Goal: Task Accomplishment & Management: Use online tool/utility

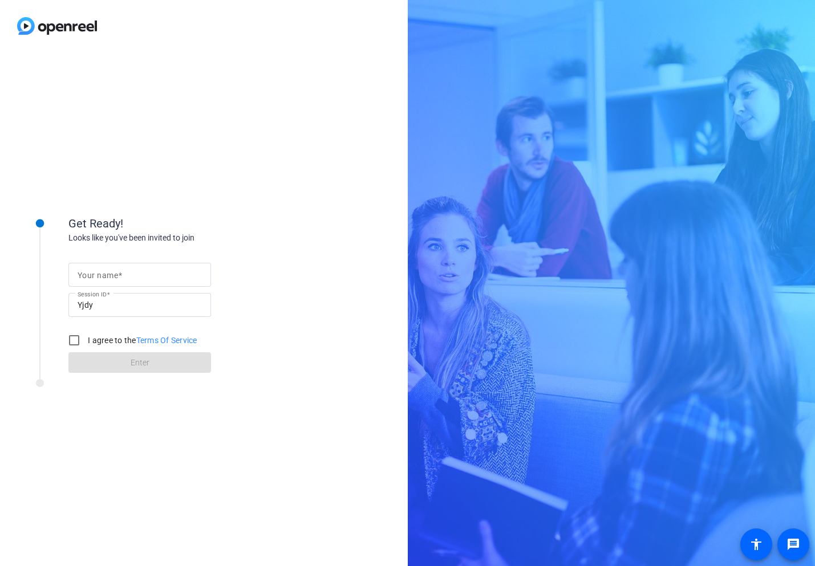
click at [87, 274] on mat-label "Your name" at bounding box center [98, 275] width 40 height 9
click at [87, 274] on input "Your name" at bounding box center [140, 275] width 124 height 14
type input "[PERSON_NAME]"
click at [75, 340] on input "I agree to the Terms Of Service" at bounding box center [74, 340] width 23 height 23
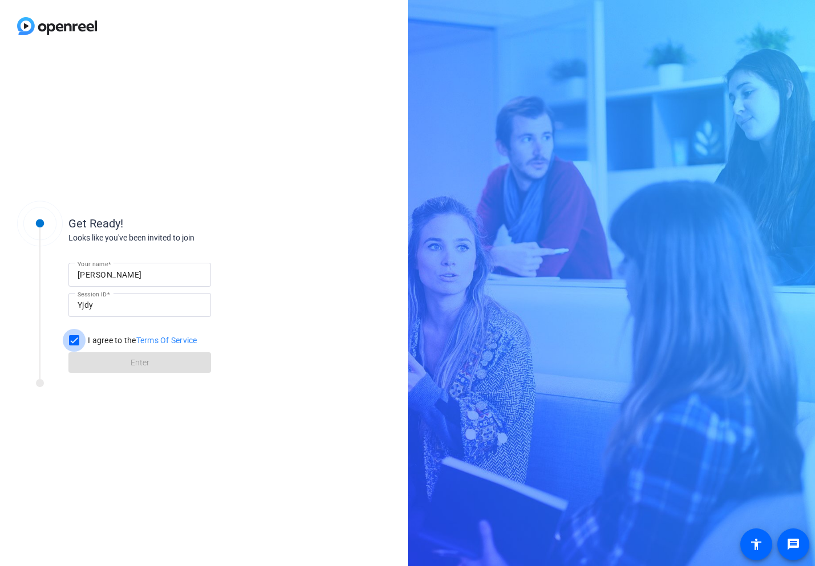
checkbox input "true"
click at [127, 356] on span at bounding box center [139, 362] width 143 height 27
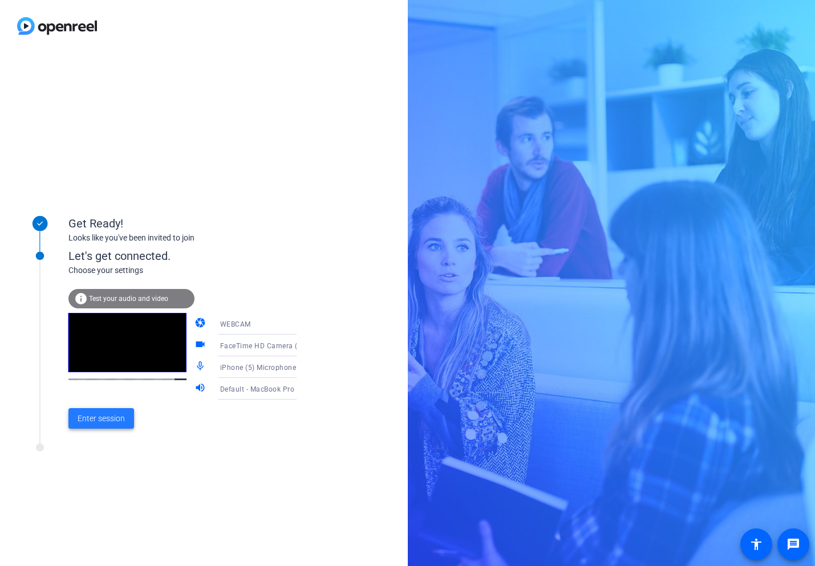
click at [105, 419] on span "Enter session" at bounding box center [101, 419] width 47 height 12
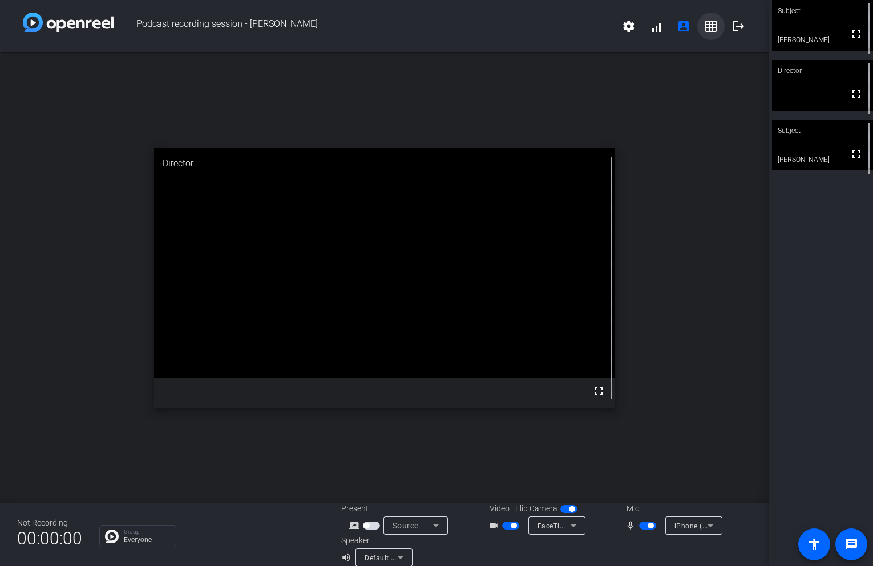
click at [708, 29] on mat-icon "grid_on" at bounding box center [711, 26] width 14 height 14
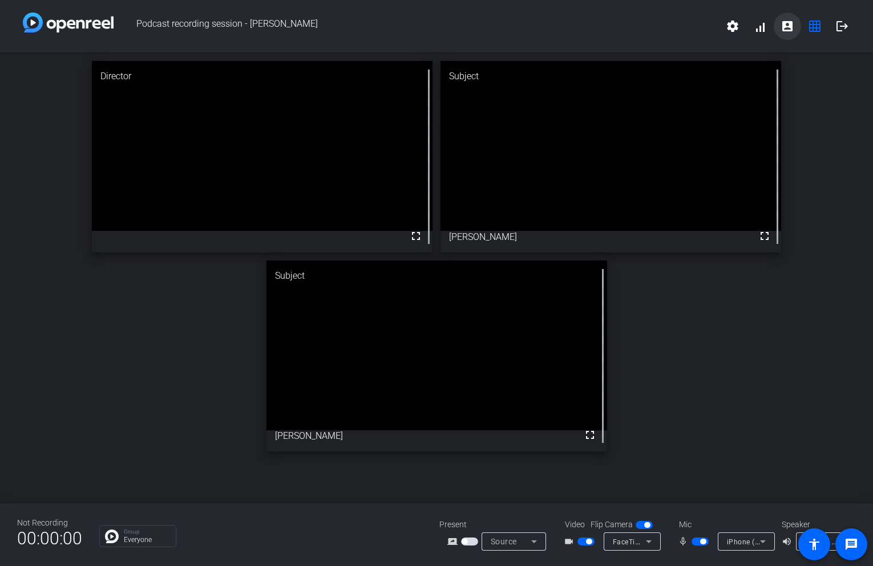
click at [784, 25] on mat-icon "account_box" at bounding box center [787, 26] width 14 height 14
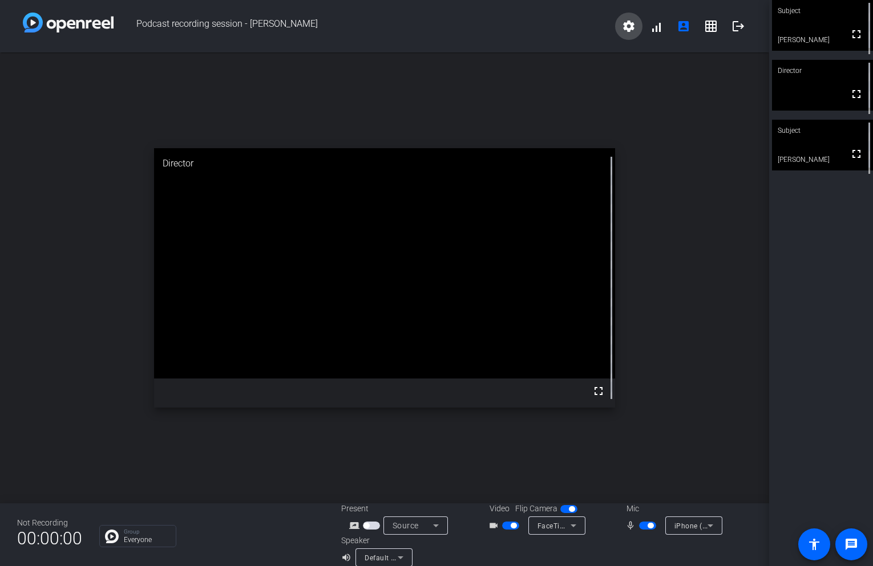
click at [627, 27] on mat-icon "settings" at bounding box center [629, 26] width 14 height 14
click at [627, 27] on div at bounding box center [436, 283] width 873 height 566
click at [654, 31] on span at bounding box center [655, 26] width 27 height 27
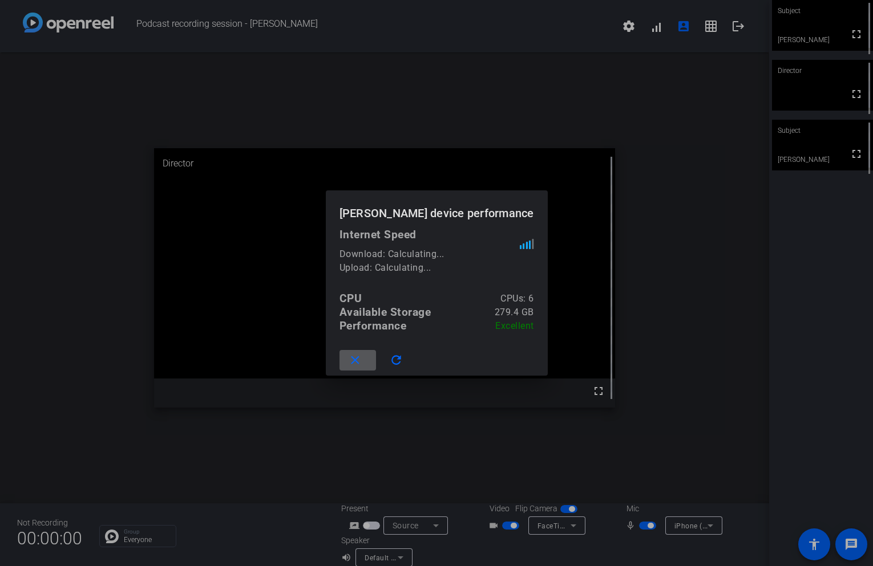
click at [513, 63] on div at bounding box center [436, 283] width 873 height 566
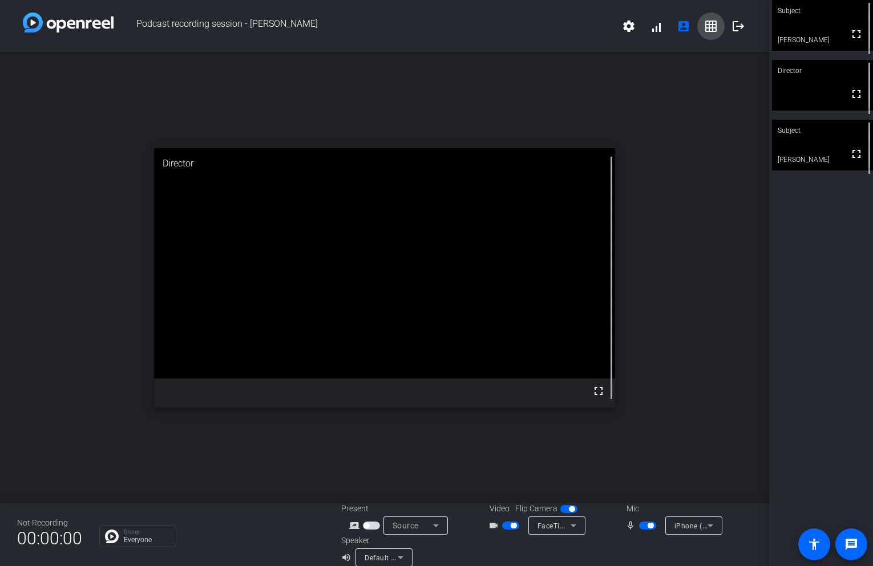
click at [709, 22] on mat-icon "grid_on" at bounding box center [711, 26] width 14 height 14
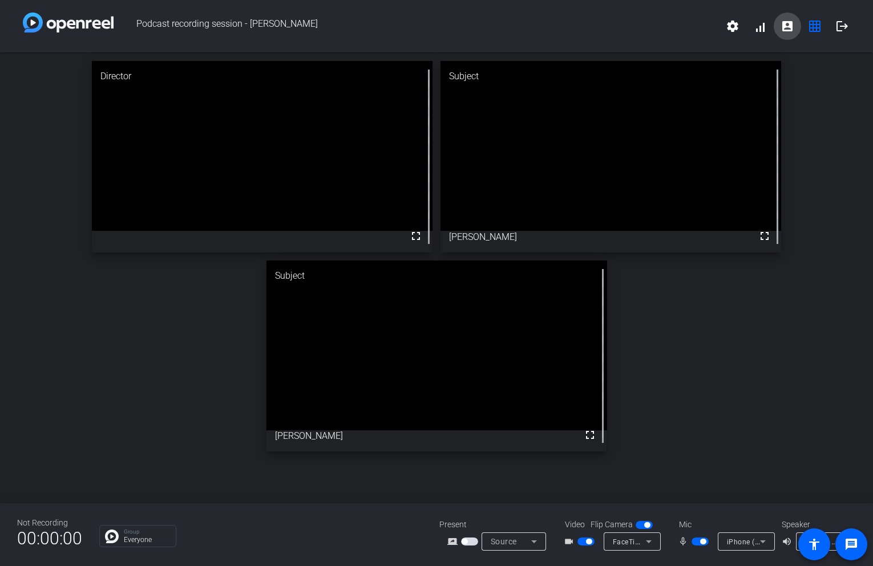
click at [788, 24] on mat-icon "account_box" at bounding box center [787, 26] width 14 height 14
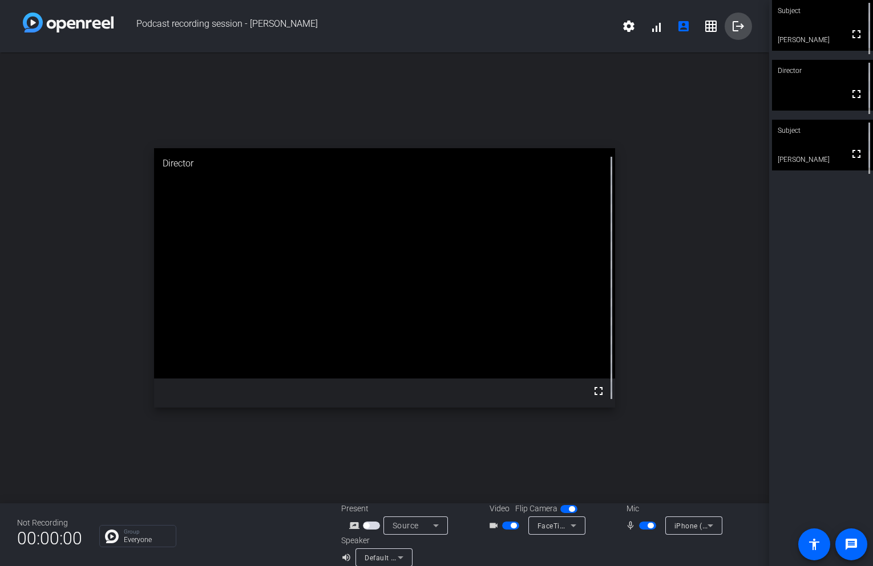
click at [734, 22] on mat-icon "logout" at bounding box center [738, 26] width 14 height 14
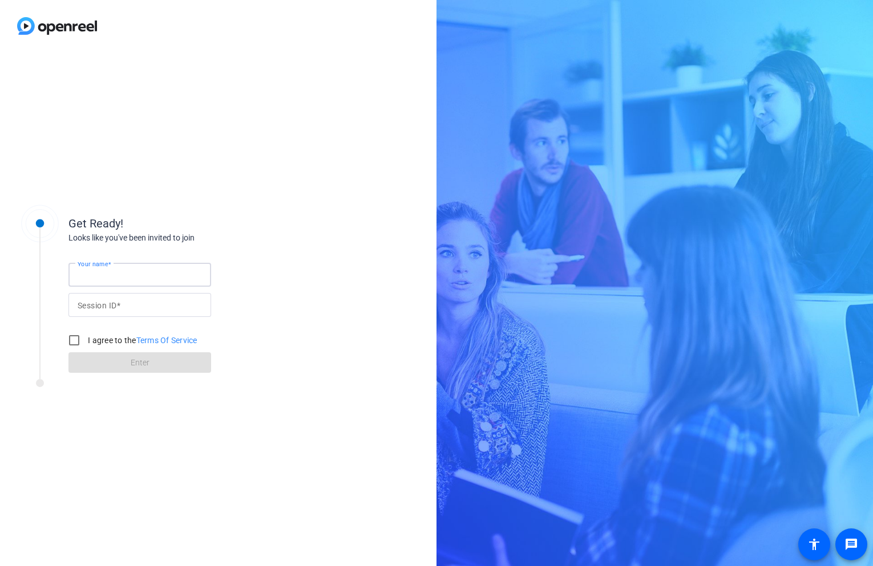
click at [89, 269] on input "Your name" at bounding box center [140, 275] width 124 height 14
type input "[PERSON_NAME]"
click at [76, 339] on input "I agree to the Terms Of Service" at bounding box center [74, 340] width 23 height 23
checkbox input "true"
click at [125, 306] on input "Session ID" at bounding box center [140, 305] width 124 height 14
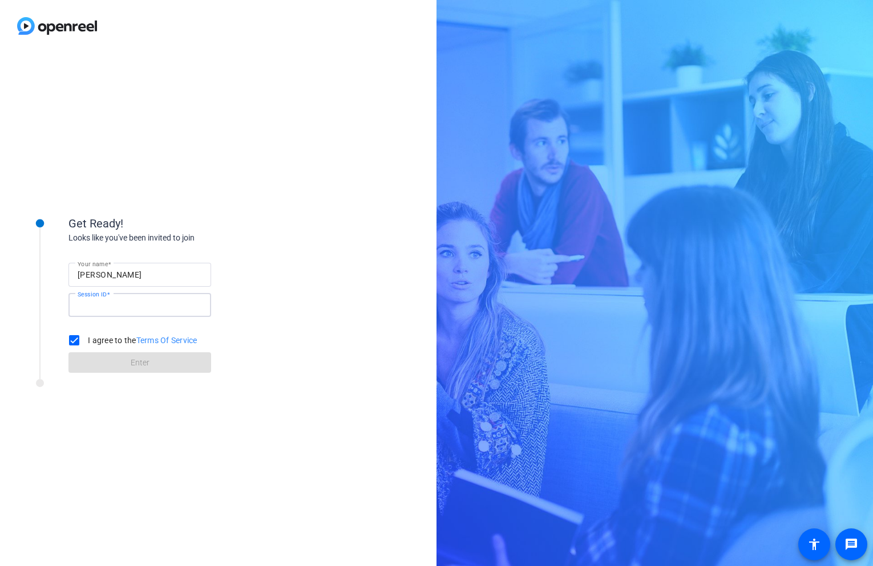
type input "Yjdy"
click at [132, 361] on span "Enter" at bounding box center [140, 363] width 19 height 12
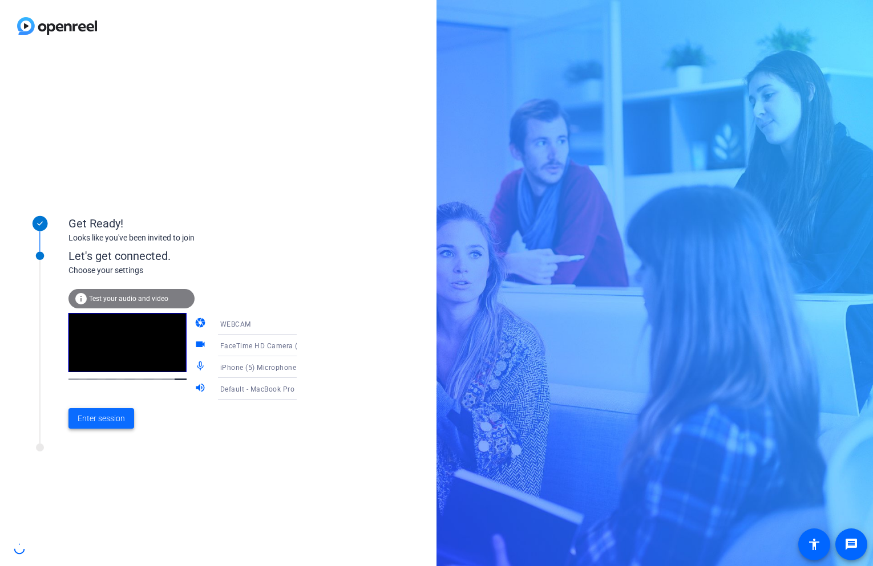
click at [94, 425] on span "Enter session" at bounding box center [101, 419] width 47 height 12
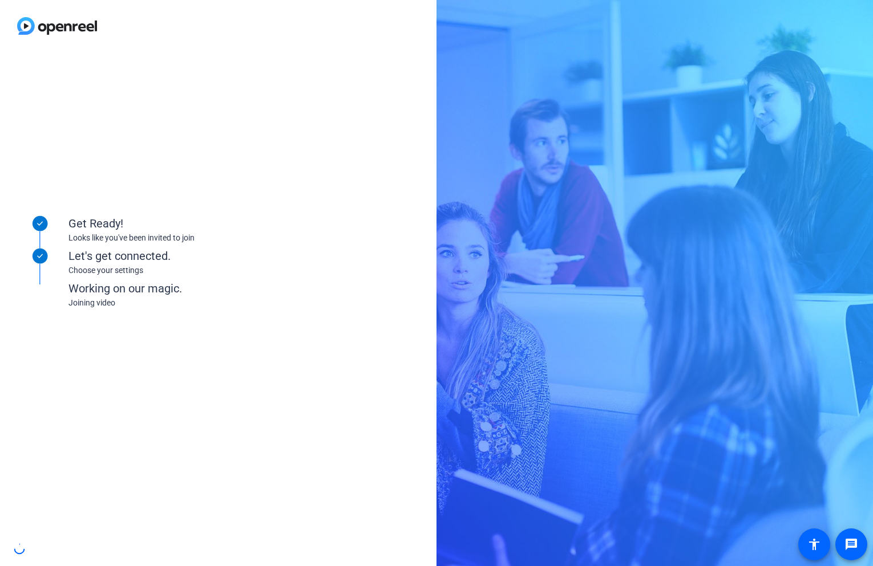
click at [245, 112] on div "Get Ready! Looks like you've been invited to join Let's get connected. Choose y…" at bounding box center [218, 309] width 436 height 514
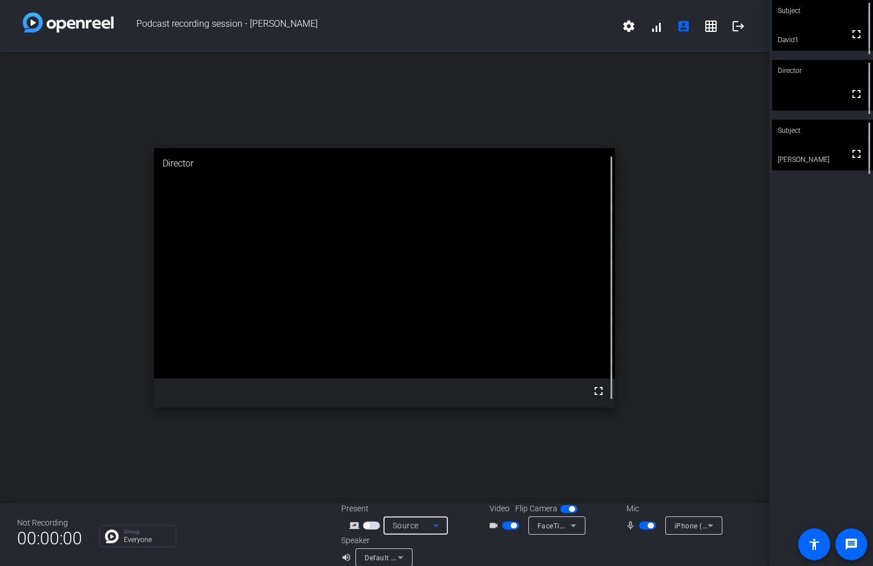
drag, startPoint x: 439, startPoint y: 543, endPoint x: 676, endPoint y: 433, distance: 261.6
click at [676, 433] on div "Podcast recording session - [PERSON_NAME] settings signal_cellular_alt account_…" at bounding box center [384, 283] width 769 height 566
click at [708, 79] on div "open_in_new Director fullscreen" at bounding box center [384, 277] width 769 height 451
